Goal: Transaction & Acquisition: Book appointment/travel/reservation

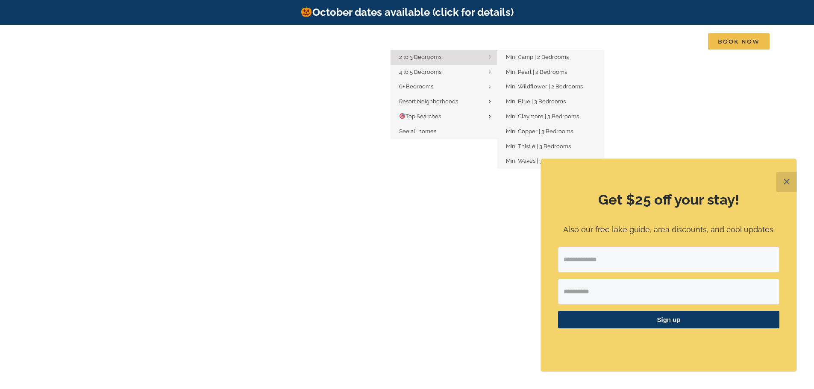
click at [421, 56] on span "2 to 3 Bedrooms" at bounding box center [420, 57] width 42 height 6
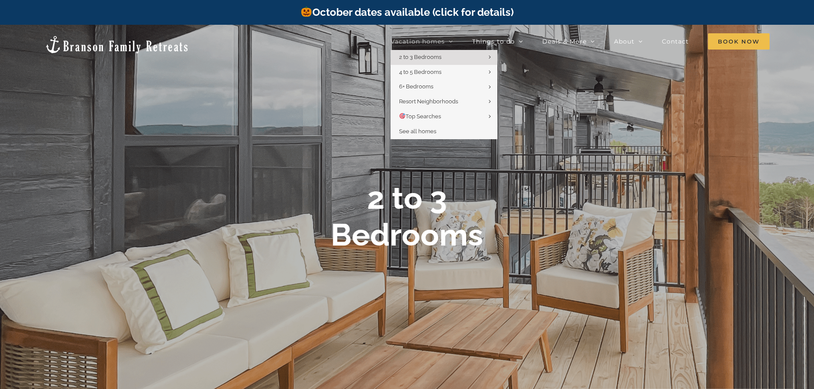
click at [430, 39] on span "Vacation homes" at bounding box center [418, 41] width 54 height 6
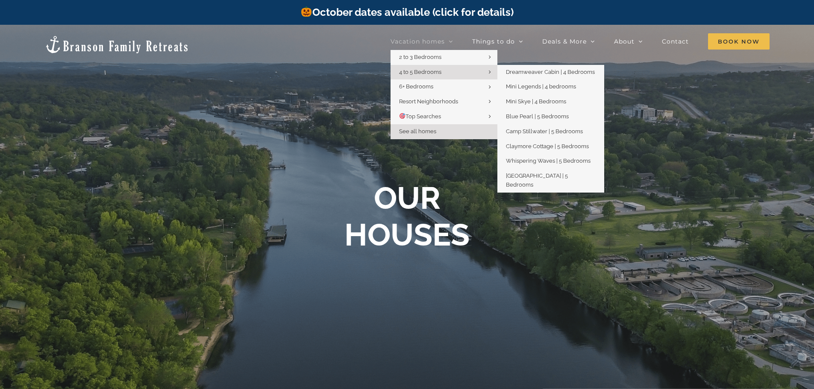
click at [424, 73] on span "4 to 5 Bedrooms" at bounding box center [420, 72] width 42 height 6
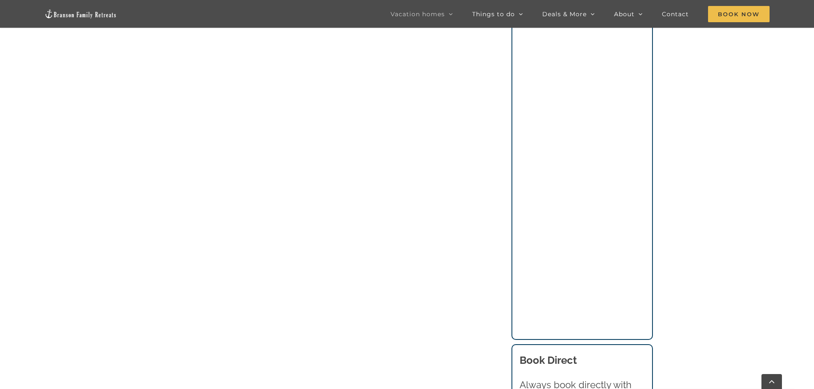
scroll to position [684, 0]
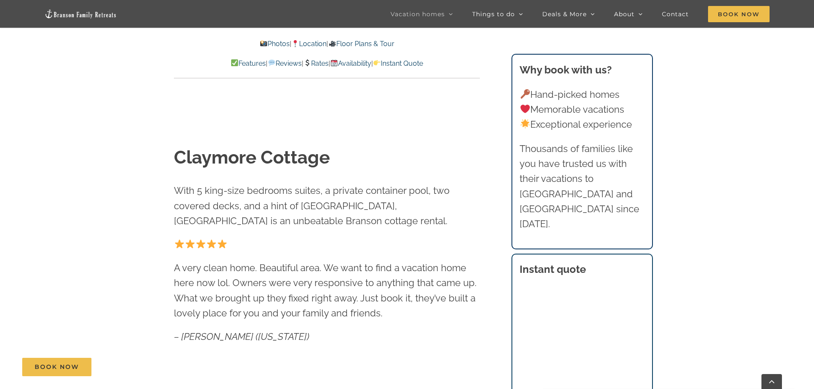
scroll to position [641, 0]
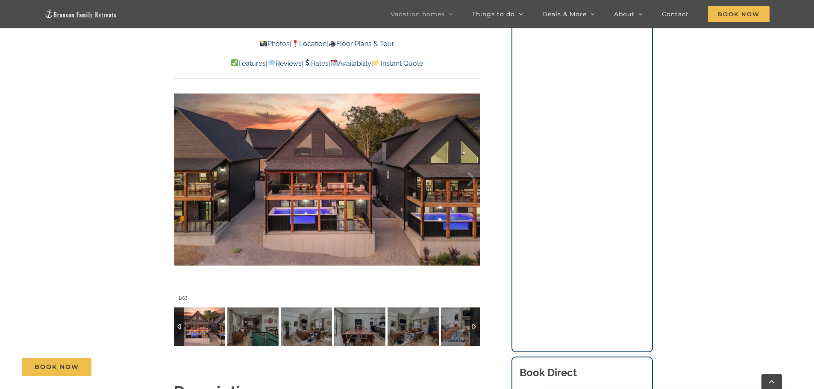
click at [202, 326] on img at bounding box center [199, 327] width 51 height 38
click at [252, 322] on img at bounding box center [252, 327] width 51 height 38
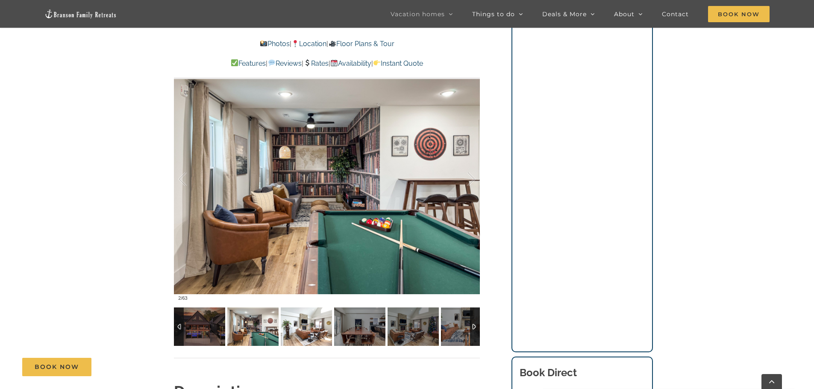
click at [302, 322] on img at bounding box center [306, 327] width 51 height 38
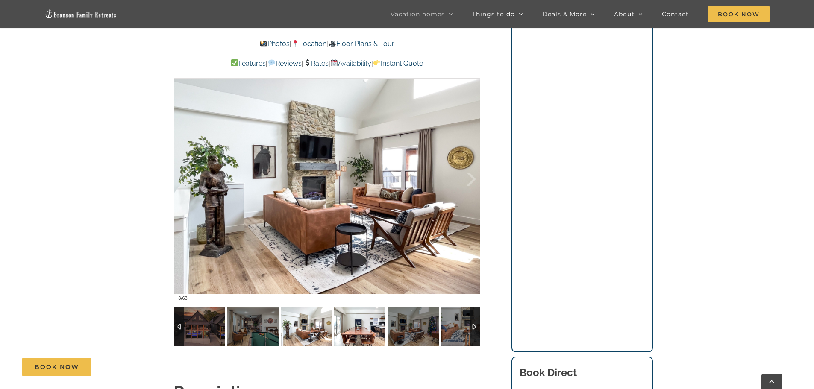
click at [355, 323] on img at bounding box center [359, 327] width 51 height 38
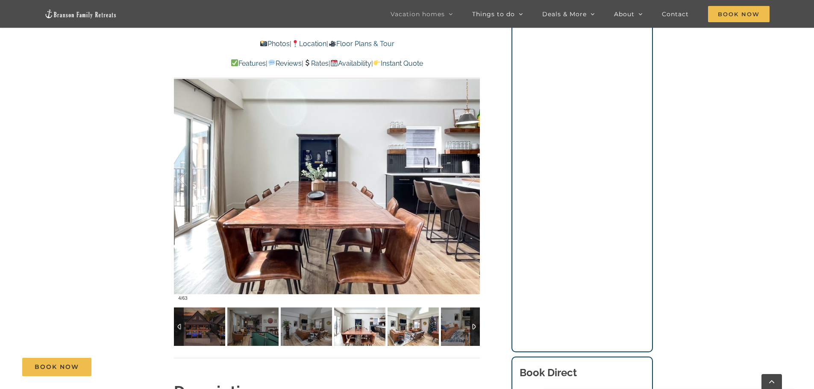
click at [408, 321] on img at bounding box center [413, 327] width 51 height 38
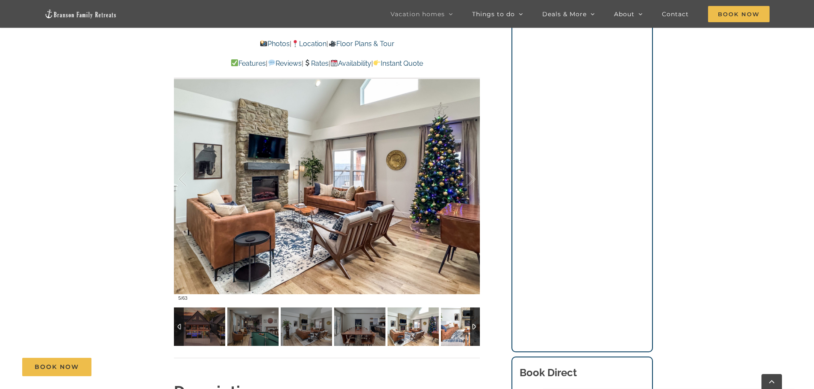
click at [451, 315] on img at bounding box center [466, 327] width 51 height 38
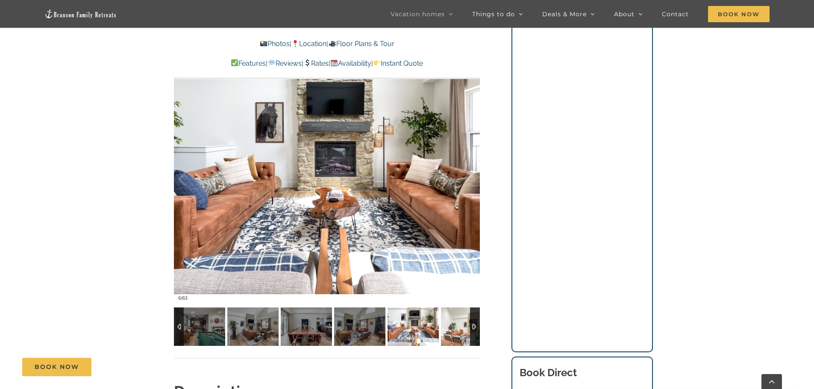
click at [449, 322] on img at bounding box center [466, 327] width 51 height 38
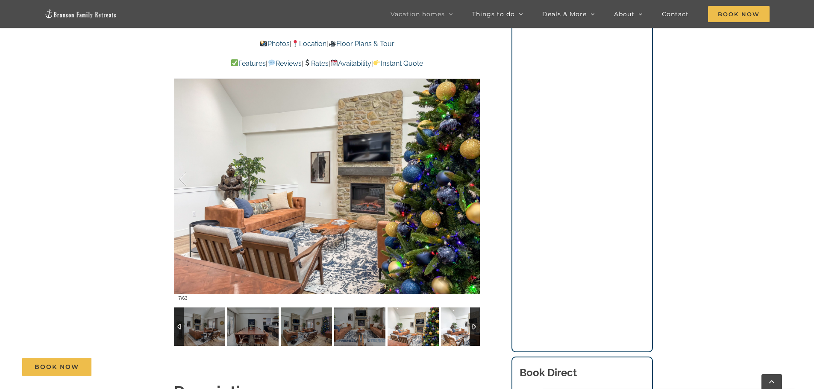
click at [459, 323] on img at bounding box center [466, 327] width 51 height 38
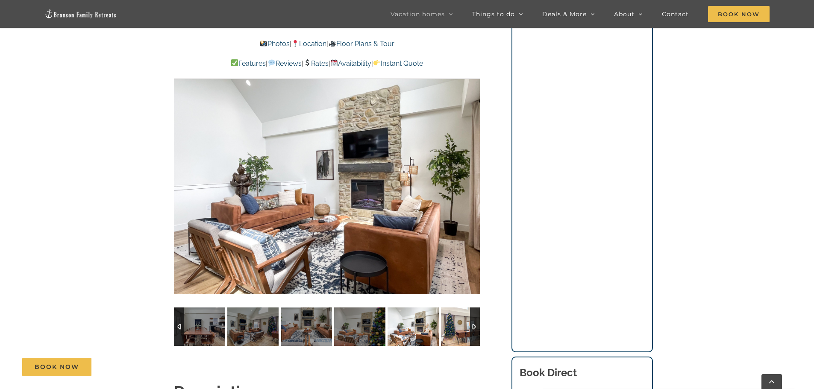
click at [453, 324] on img at bounding box center [466, 327] width 51 height 38
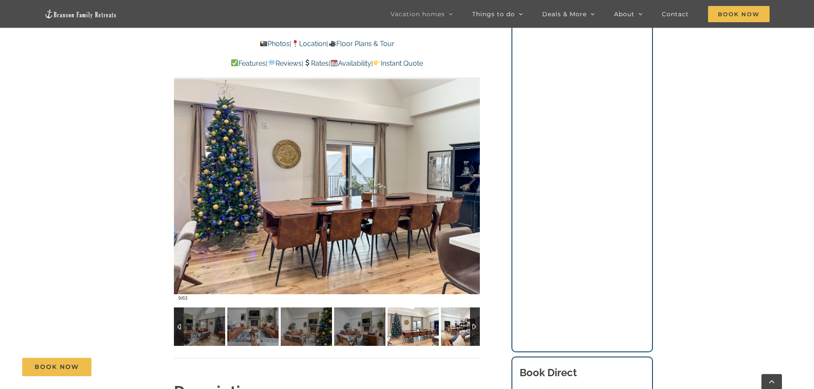
click at [454, 325] on img at bounding box center [466, 327] width 51 height 38
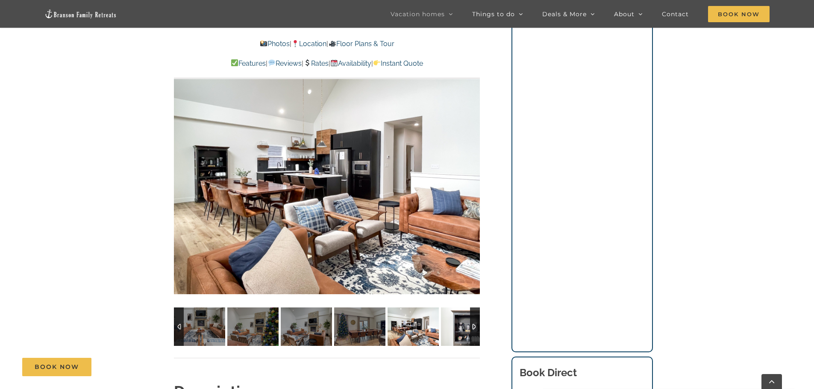
click at [454, 325] on img at bounding box center [466, 327] width 51 height 38
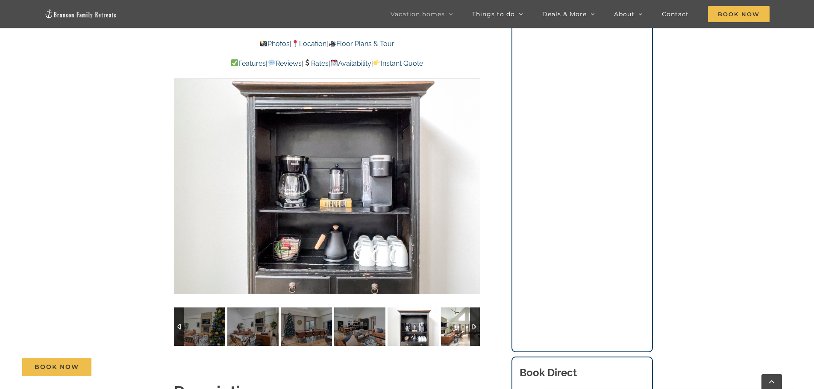
click at [454, 325] on img at bounding box center [466, 327] width 51 height 38
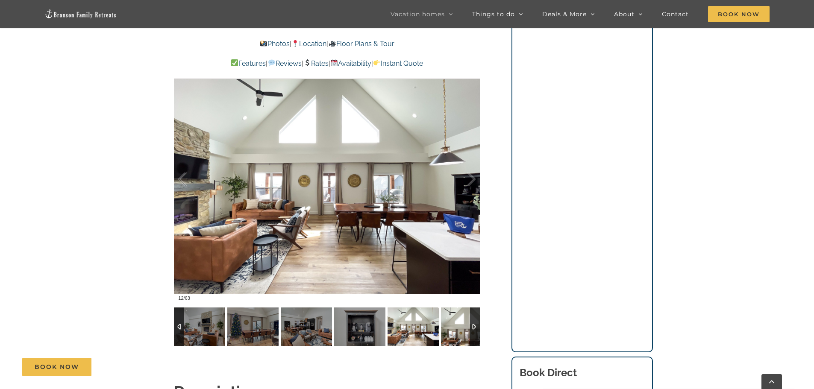
click at [454, 325] on img at bounding box center [466, 327] width 51 height 38
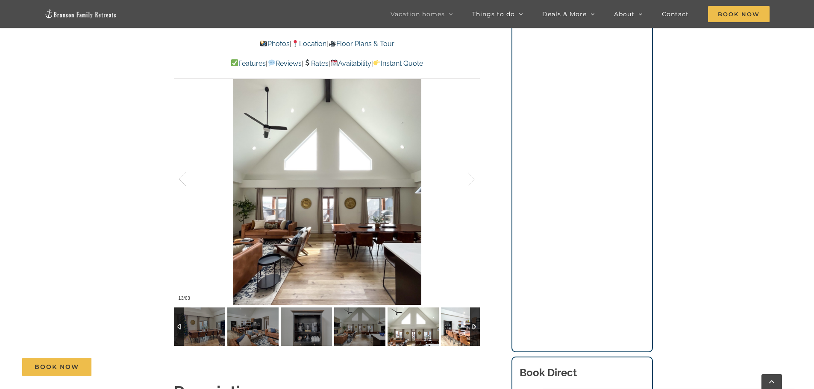
click at [454, 325] on img at bounding box center [466, 327] width 51 height 38
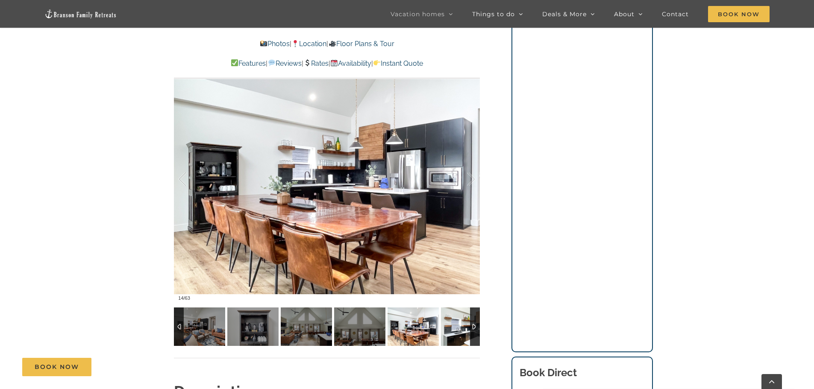
click at [454, 325] on img at bounding box center [466, 327] width 51 height 38
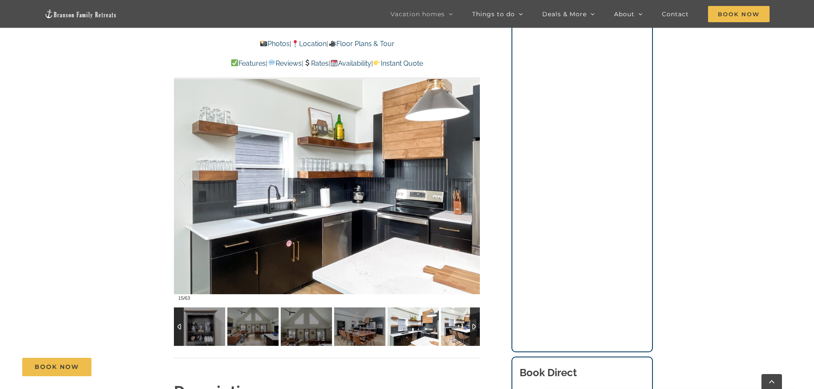
click at [454, 325] on img at bounding box center [466, 327] width 51 height 38
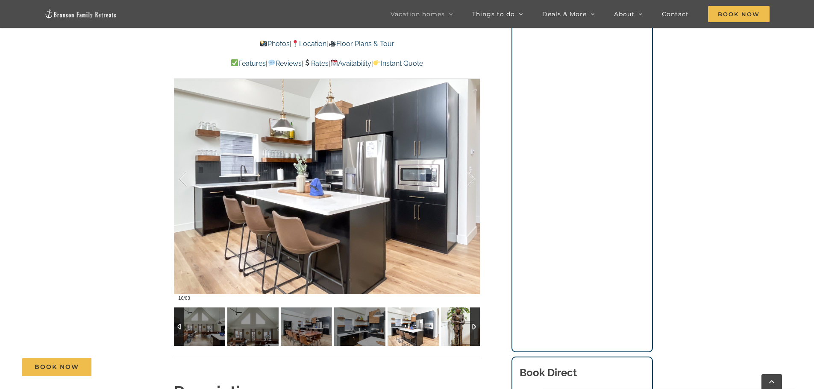
click at [454, 325] on img at bounding box center [466, 327] width 51 height 38
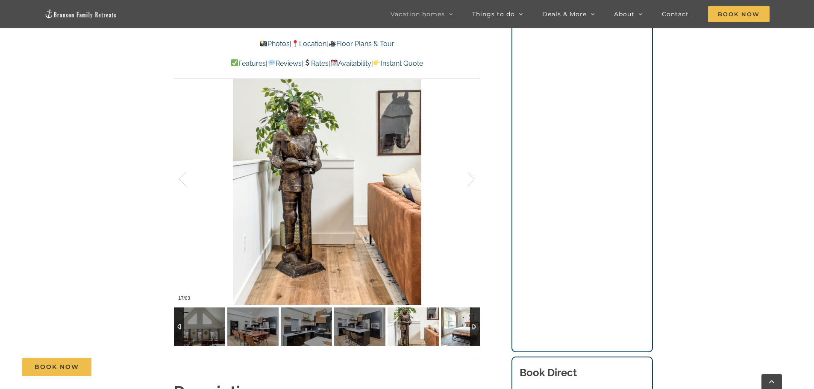
click at [454, 325] on img at bounding box center [466, 327] width 51 height 38
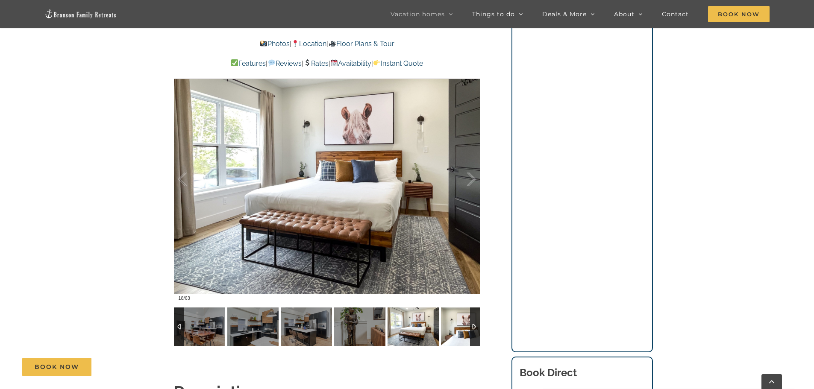
click at [454, 325] on img at bounding box center [466, 327] width 51 height 38
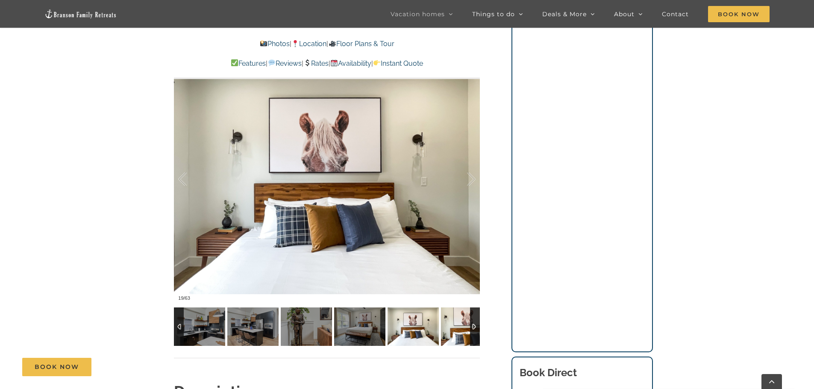
click at [454, 325] on img at bounding box center [466, 327] width 51 height 38
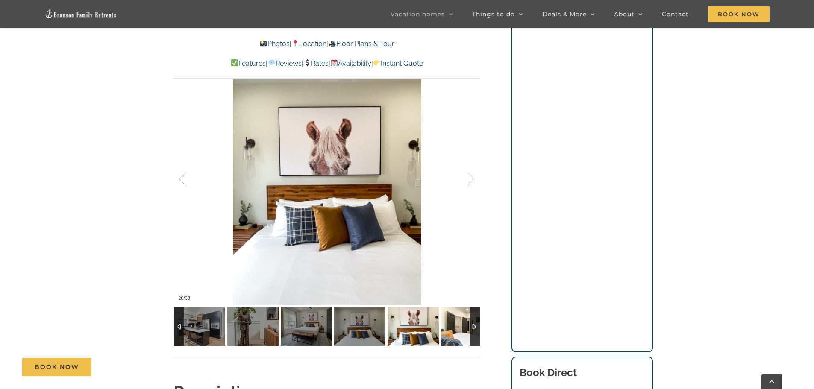
click at [454, 325] on img at bounding box center [466, 327] width 51 height 38
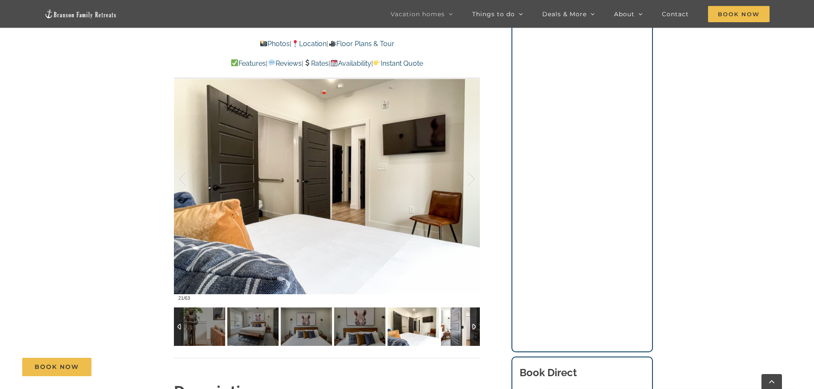
click at [454, 325] on img at bounding box center [466, 327] width 51 height 38
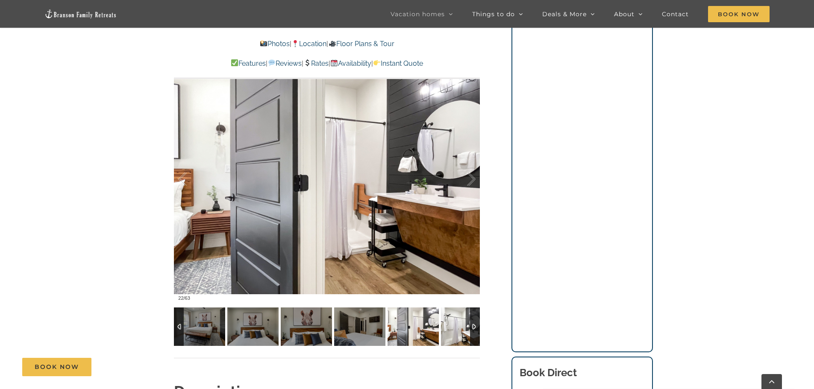
click at [454, 325] on img at bounding box center [466, 327] width 51 height 38
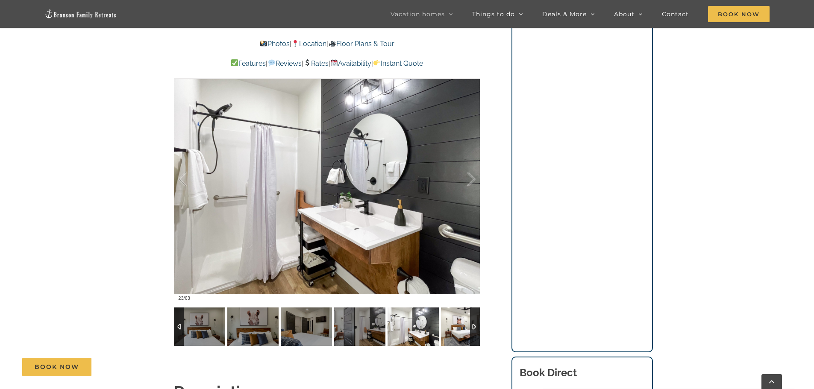
click at [454, 325] on img at bounding box center [466, 327] width 51 height 38
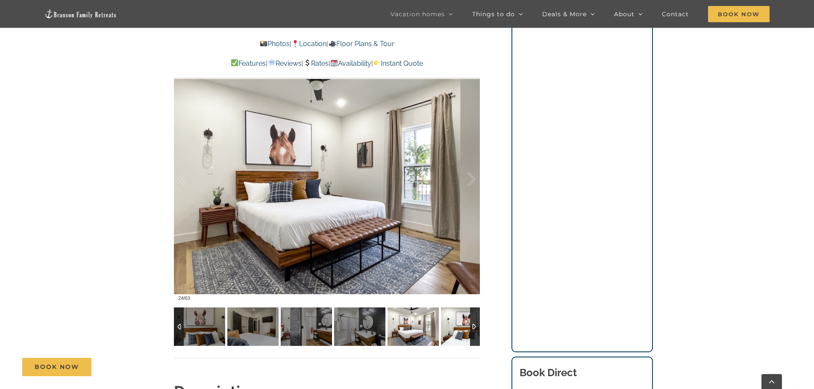
click at [454, 325] on img at bounding box center [466, 327] width 51 height 38
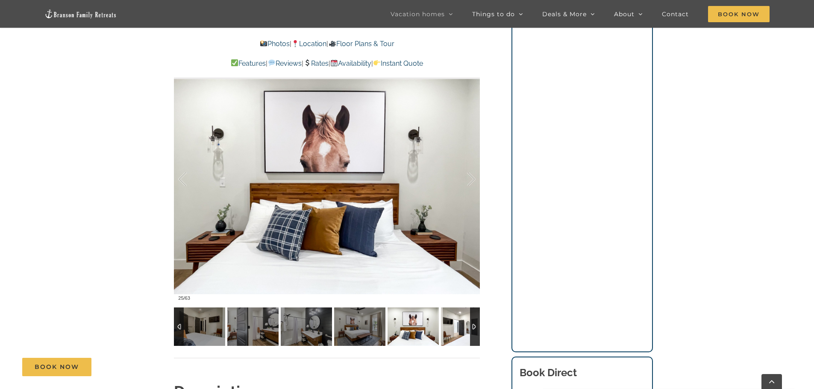
click at [454, 325] on img at bounding box center [466, 327] width 51 height 38
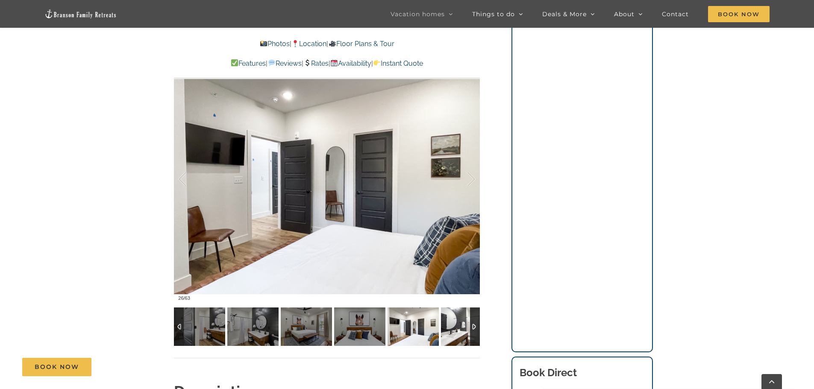
click at [454, 325] on img at bounding box center [466, 327] width 51 height 38
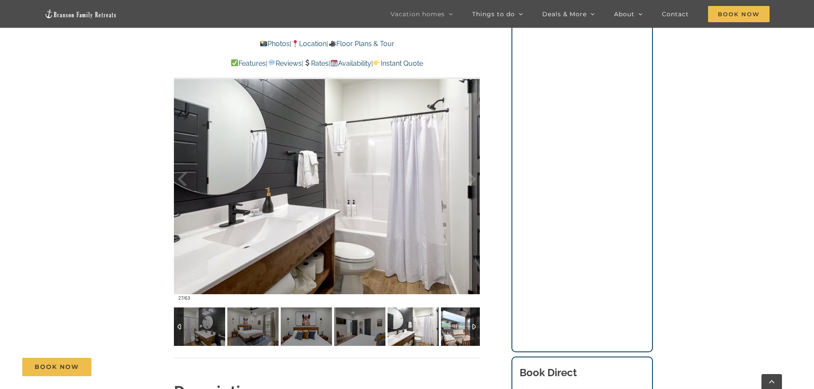
click at [454, 325] on img at bounding box center [466, 327] width 51 height 38
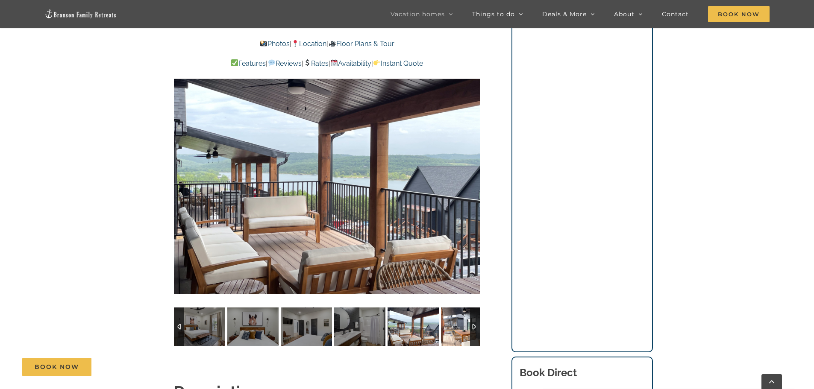
click at [454, 325] on img at bounding box center [466, 327] width 51 height 38
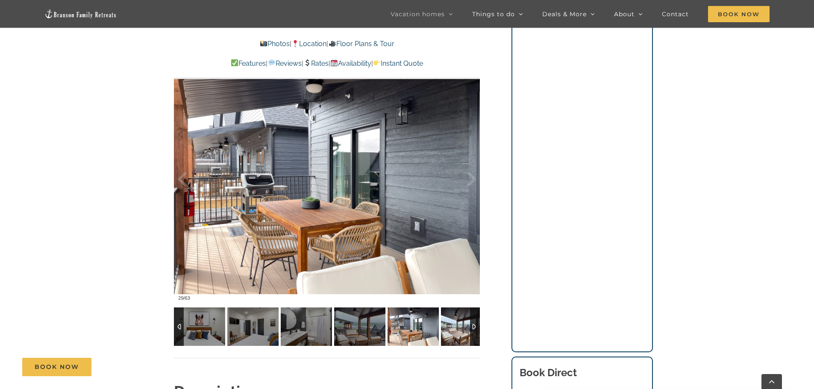
click at [454, 325] on img at bounding box center [466, 327] width 51 height 38
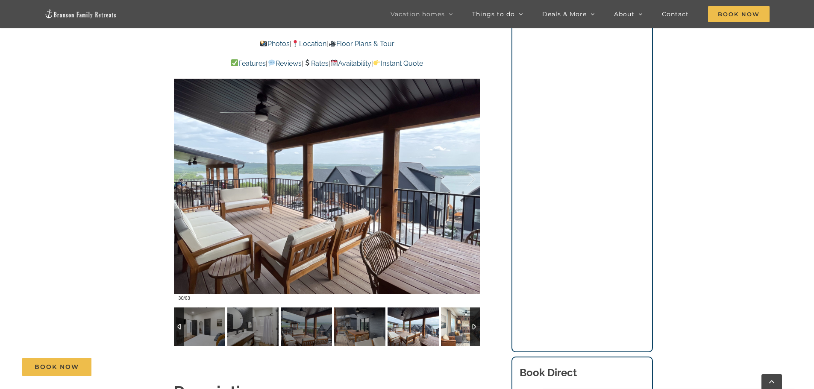
click at [454, 325] on img at bounding box center [466, 327] width 51 height 38
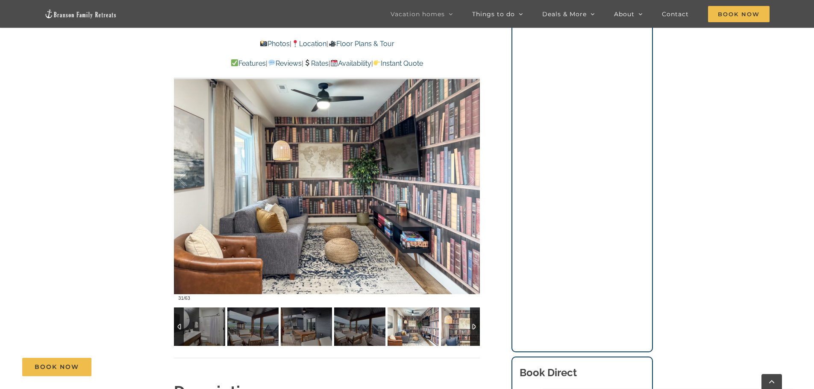
click at [454, 325] on img at bounding box center [466, 327] width 51 height 38
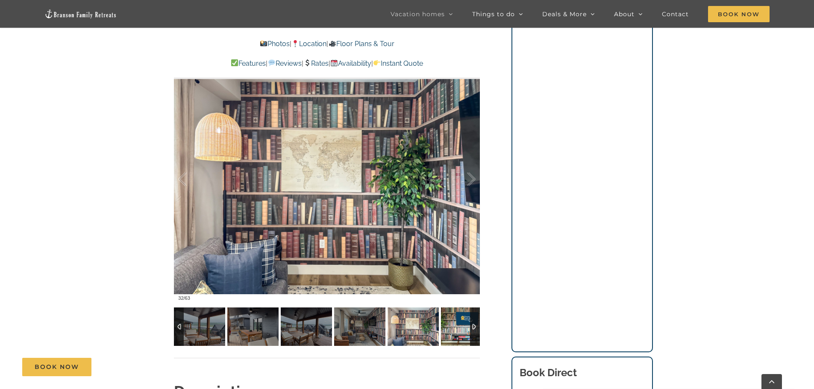
click at [454, 325] on img at bounding box center [466, 327] width 51 height 38
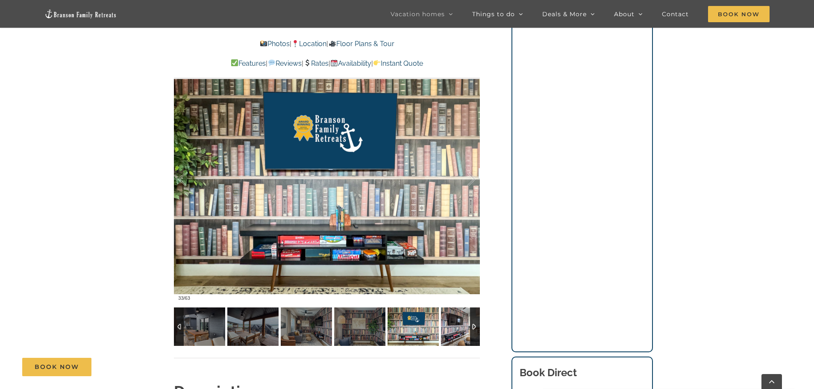
click at [454, 325] on img at bounding box center [466, 327] width 51 height 38
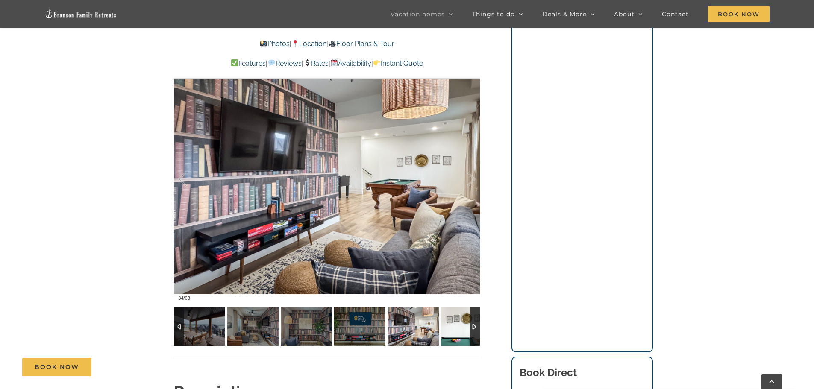
click at [454, 325] on img at bounding box center [466, 327] width 51 height 38
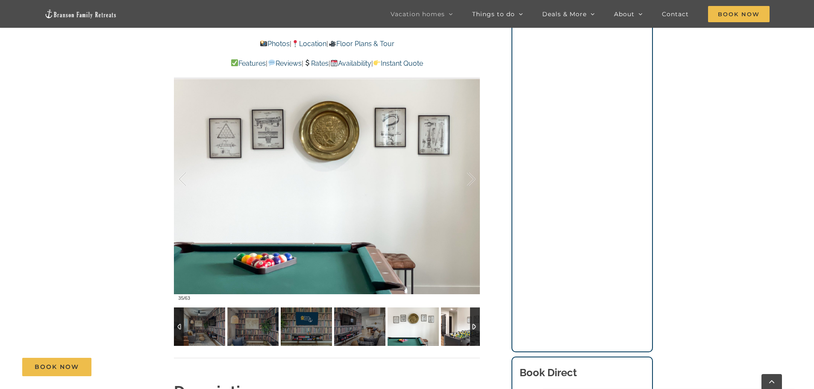
click at [454, 325] on img at bounding box center [466, 327] width 51 height 38
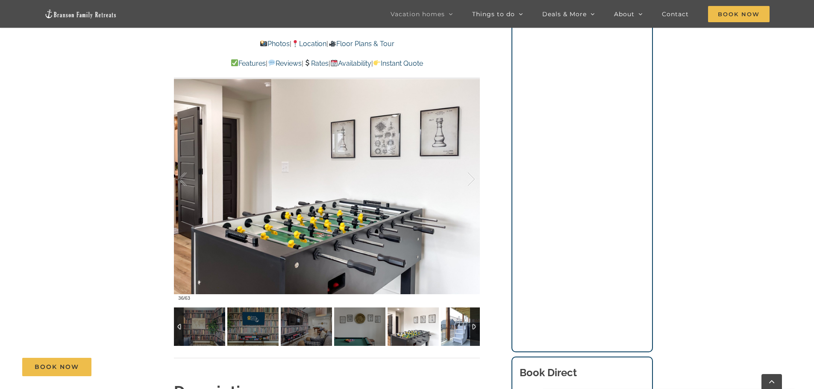
click at [454, 325] on img at bounding box center [466, 327] width 51 height 38
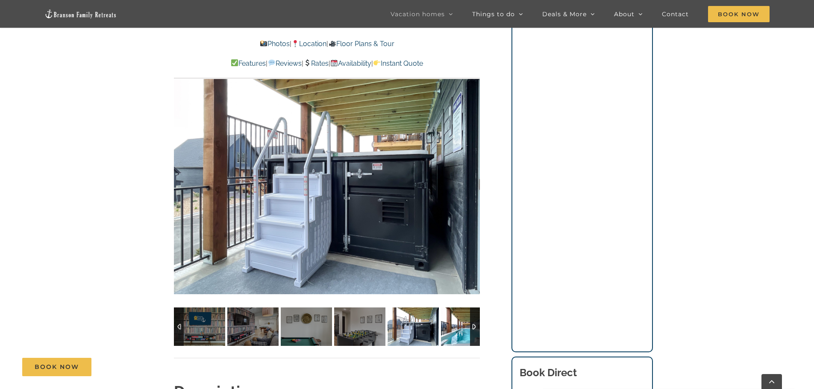
click at [454, 325] on img at bounding box center [466, 327] width 51 height 38
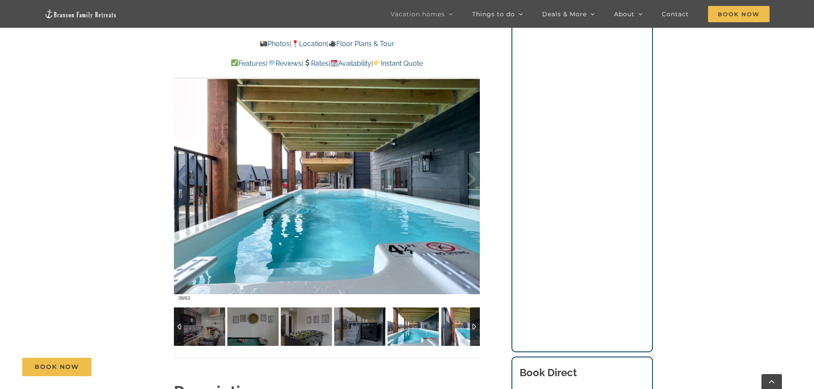
click at [454, 325] on img at bounding box center [466, 327] width 51 height 38
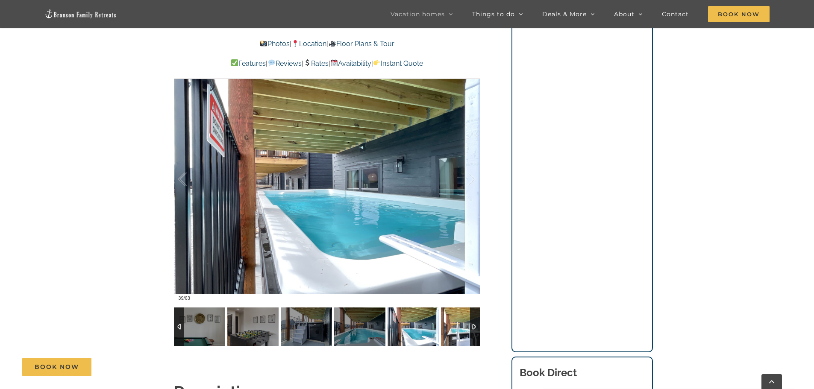
click at [454, 325] on img at bounding box center [466, 327] width 51 height 38
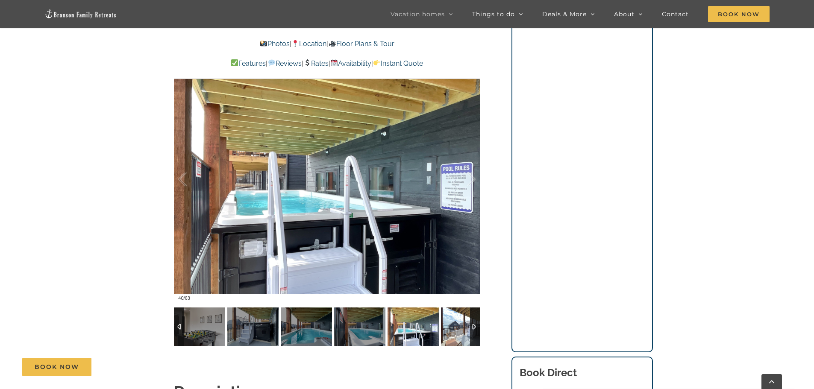
click at [454, 325] on img at bounding box center [466, 327] width 51 height 38
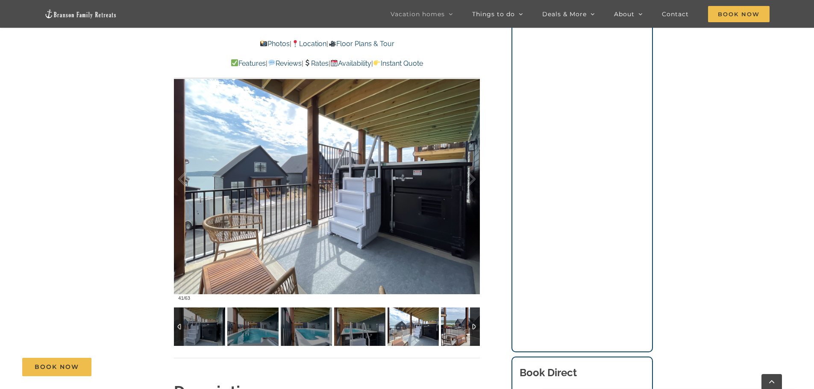
click at [454, 325] on img at bounding box center [466, 327] width 51 height 38
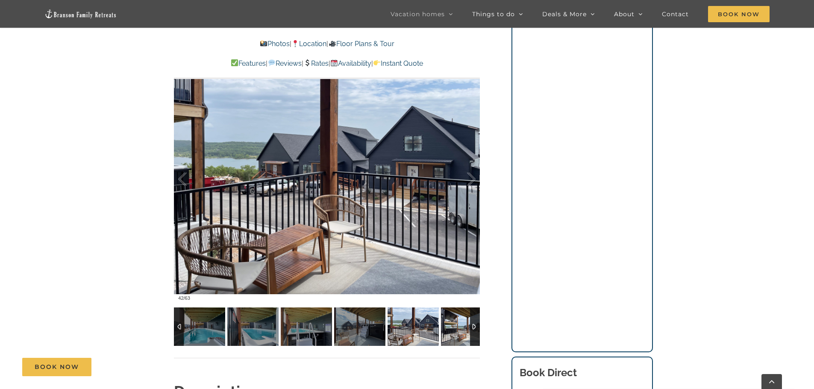
click at [454, 325] on img at bounding box center [466, 327] width 51 height 38
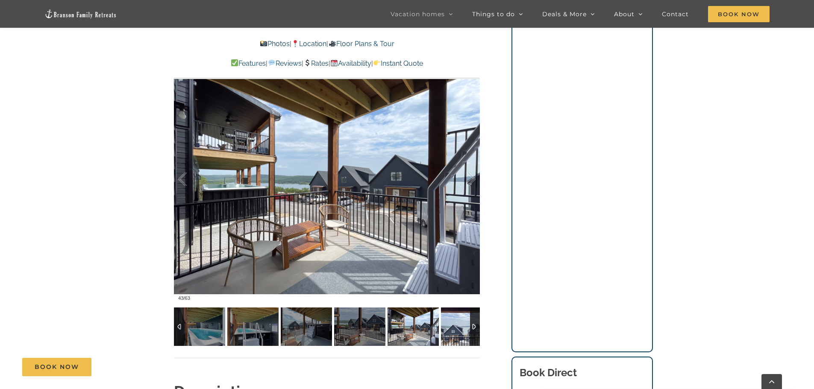
click at [454, 325] on img at bounding box center [466, 327] width 51 height 38
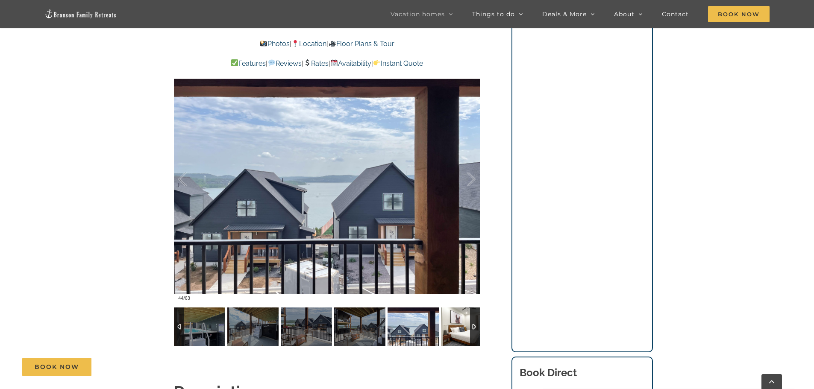
click at [454, 325] on img at bounding box center [466, 327] width 51 height 38
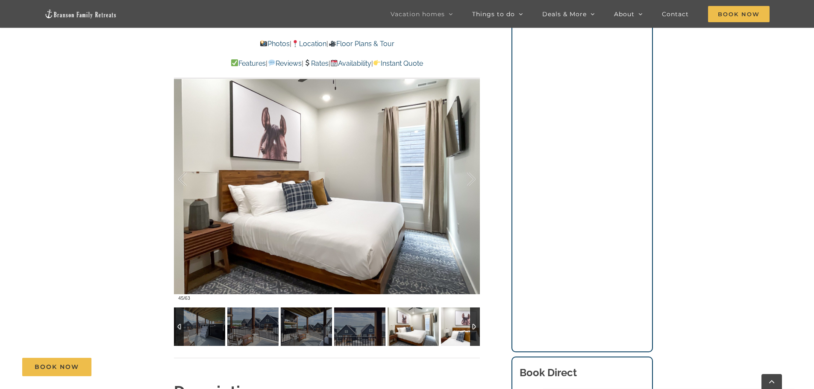
click at [454, 325] on img at bounding box center [466, 327] width 51 height 38
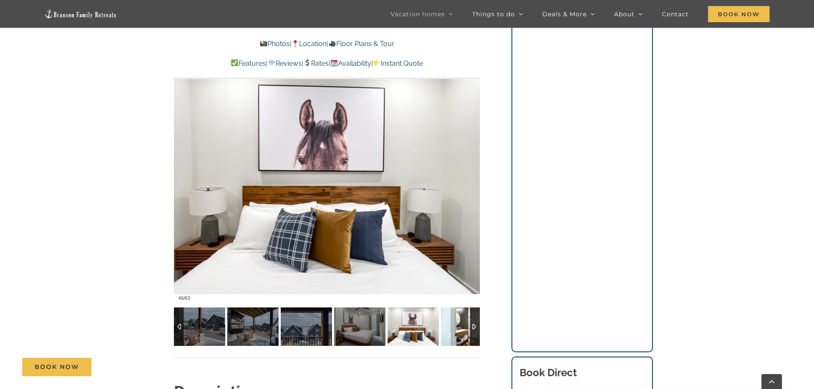
click at [454, 325] on img at bounding box center [466, 327] width 51 height 38
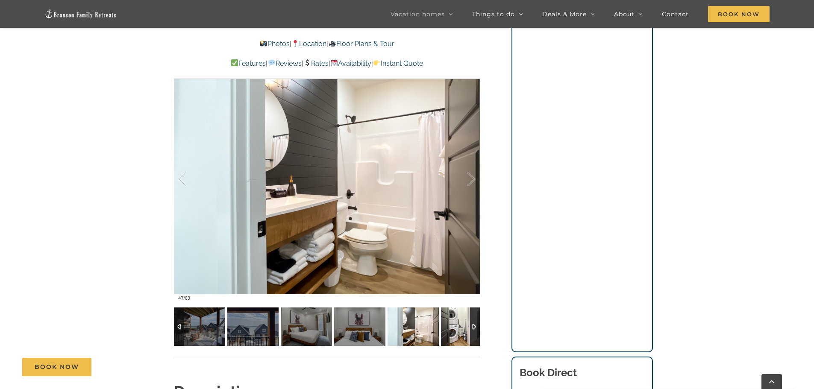
click at [454, 325] on img at bounding box center [466, 327] width 51 height 38
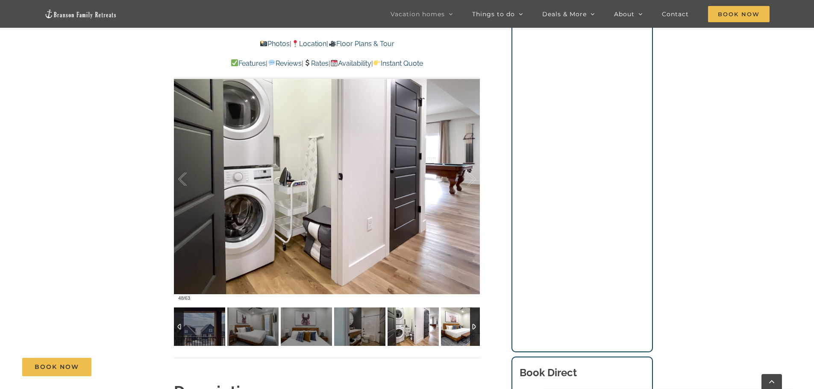
click at [454, 325] on img at bounding box center [466, 327] width 51 height 38
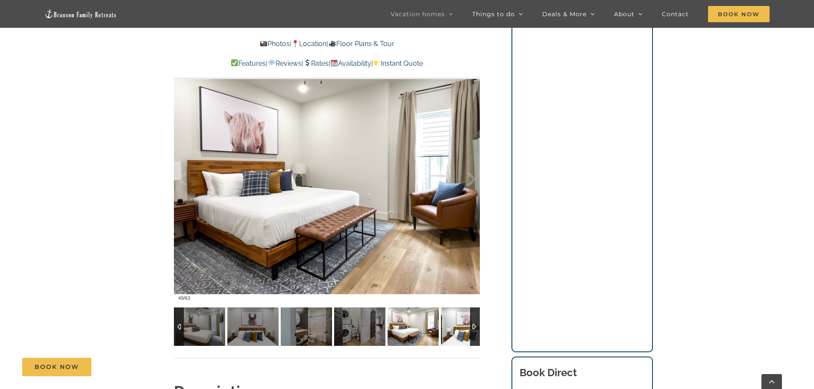
click at [454, 325] on img at bounding box center [466, 327] width 51 height 38
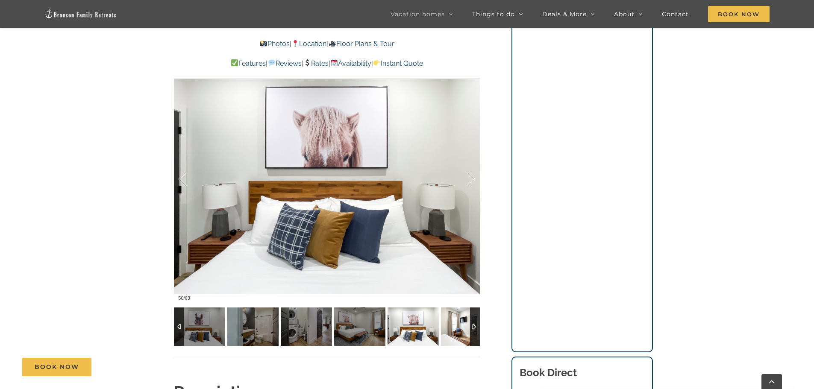
click at [454, 325] on img at bounding box center [466, 327] width 51 height 38
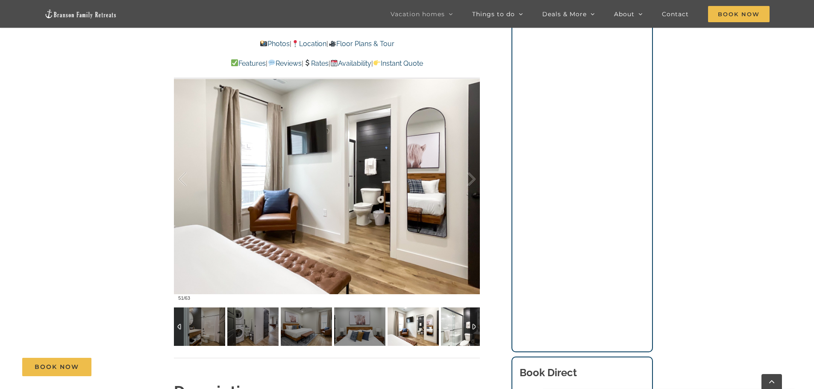
click at [454, 325] on img at bounding box center [466, 327] width 51 height 38
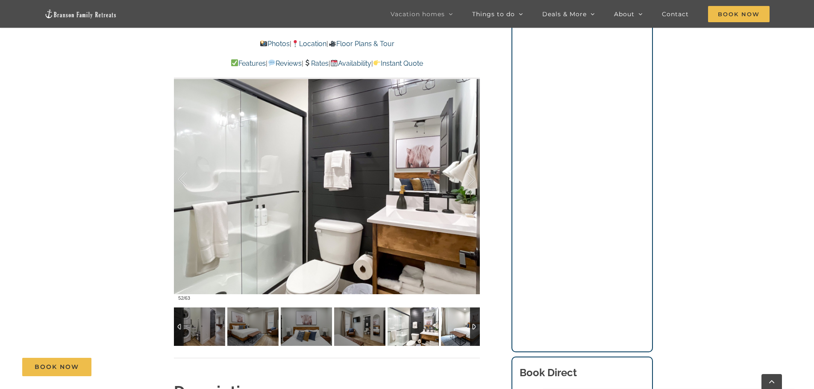
click at [454, 325] on img at bounding box center [466, 327] width 51 height 38
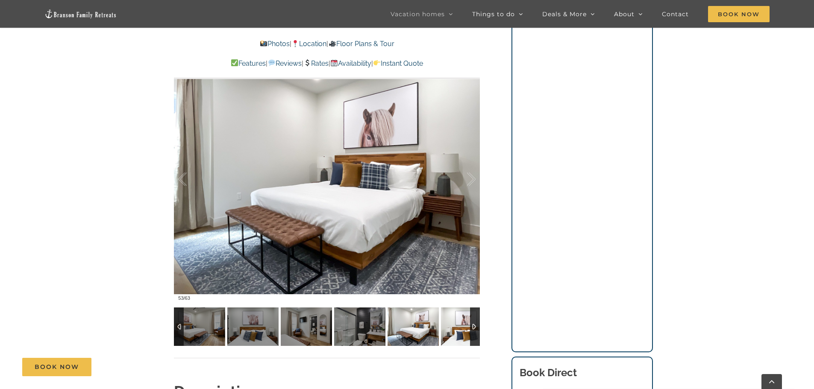
click at [454, 325] on img at bounding box center [466, 327] width 51 height 38
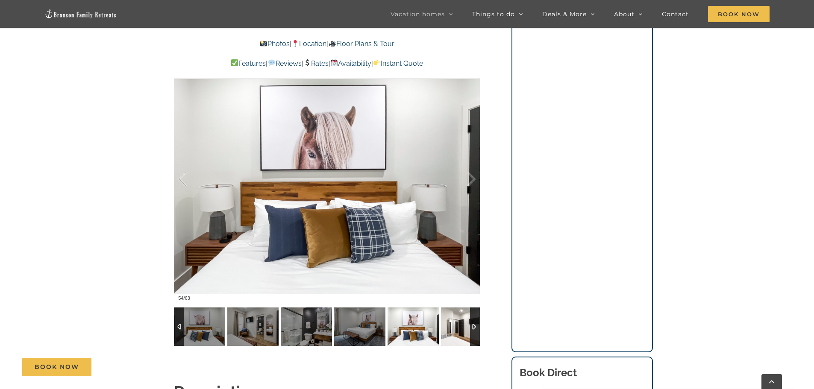
click at [454, 325] on img at bounding box center [466, 327] width 51 height 38
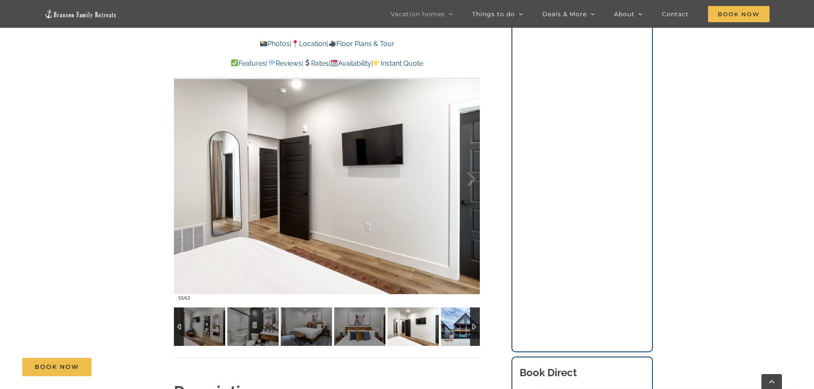
click at [454, 325] on img at bounding box center [466, 327] width 51 height 38
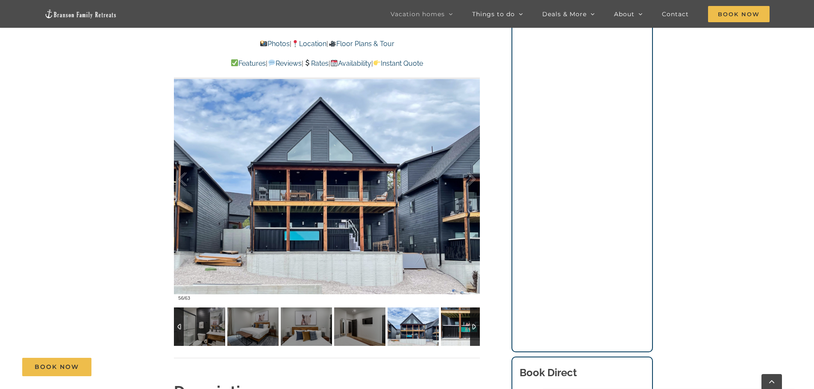
click at [454, 325] on img at bounding box center [466, 327] width 51 height 38
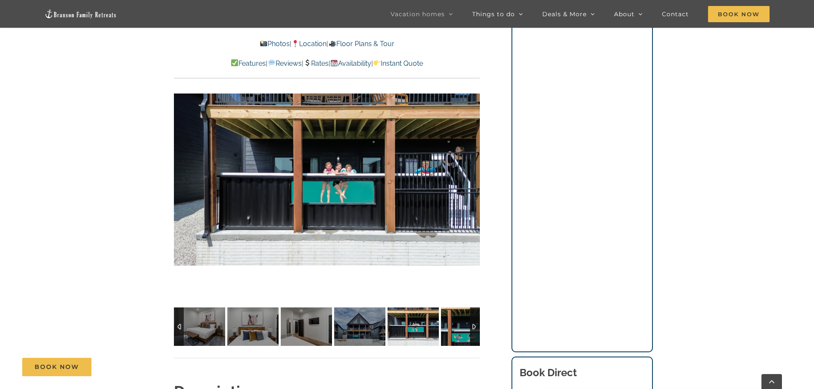
click at [454, 325] on img at bounding box center [466, 327] width 51 height 38
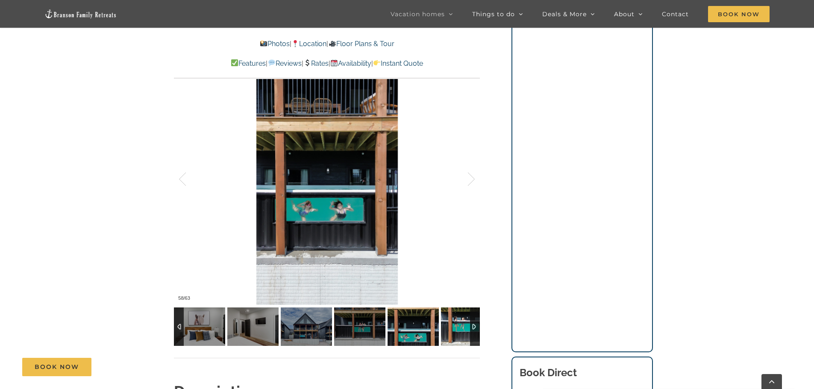
click at [454, 325] on img at bounding box center [466, 327] width 51 height 38
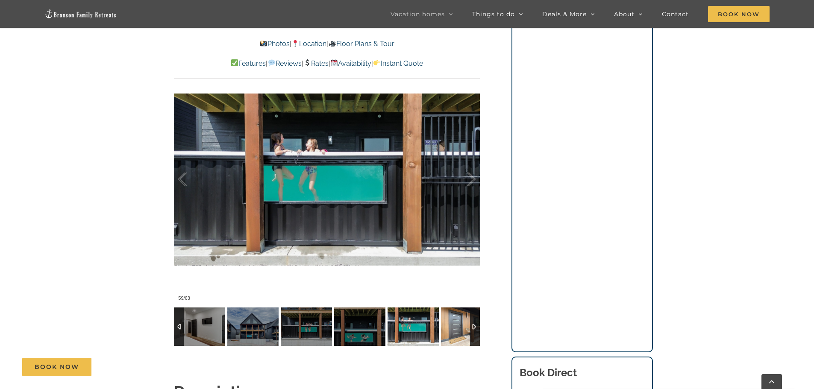
click at [454, 325] on img at bounding box center [466, 327] width 51 height 38
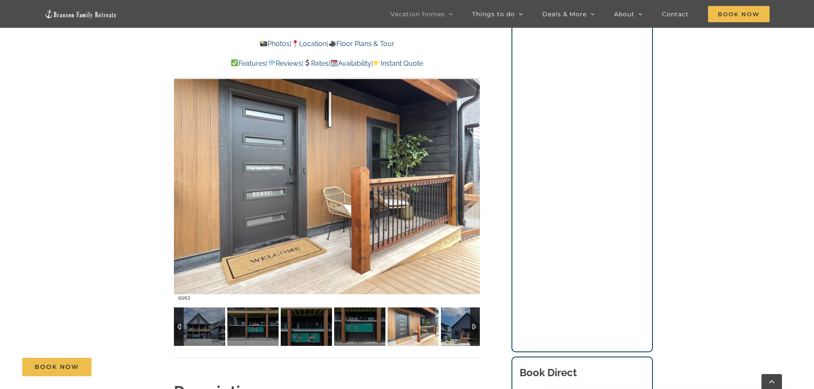
click at [454, 325] on img at bounding box center [466, 327] width 51 height 38
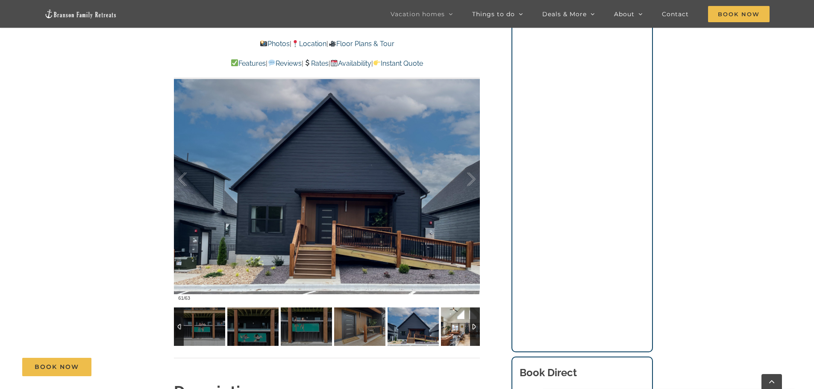
click at [454, 325] on img at bounding box center [466, 327] width 51 height 38
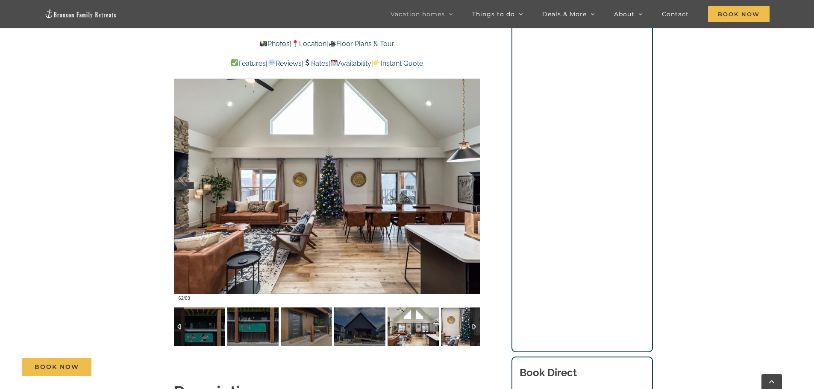
click at [454, 325] on img at bounding box center [466, 327] width 51 height 38
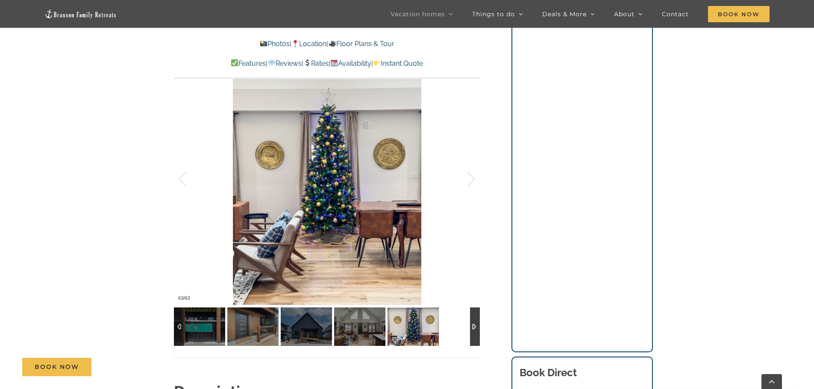
click at [454, 325] on div at bounding box center [327, 327] width 306 height 38
